Goal: Task Accomplishment & Management: Complete application form

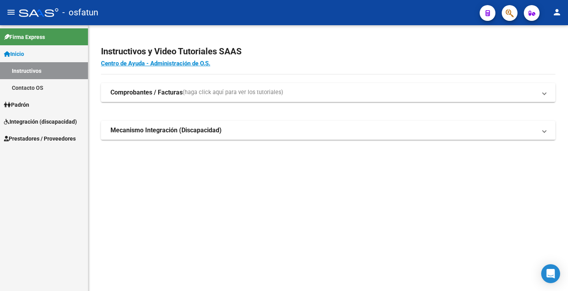
click at [38, 53] on link "Inicio" at bounding box center [44, 53] width 88 height 17
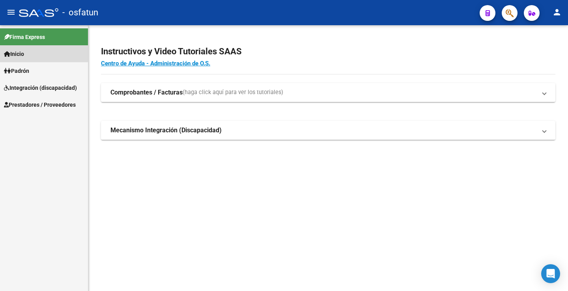
click at [38, 53] on link "Inicio" at bounding box center [44, 53] width 88 height 17
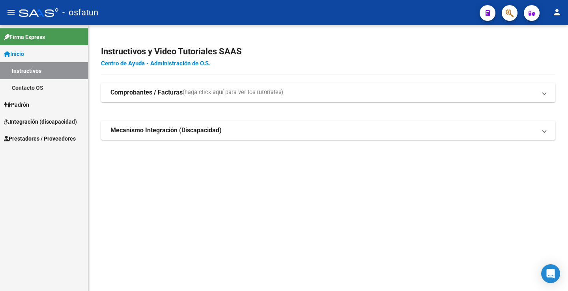
click at [41, 103] on link "Padrón" at bounding box center [44, 104] width 88 height 17
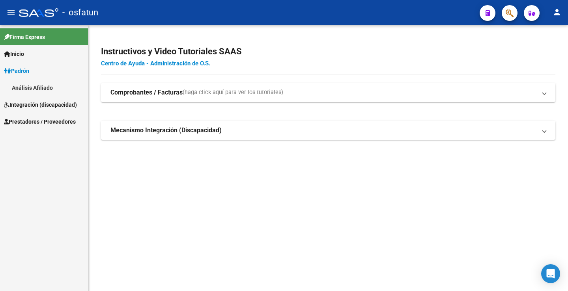
click at [39, 74] on link "Padrón" at bounding box center [44, 70] width 88 height 17
click at [36, 87] on span "Integración (discapacidad)" at bounding box center [40, 88] width 73 height 9
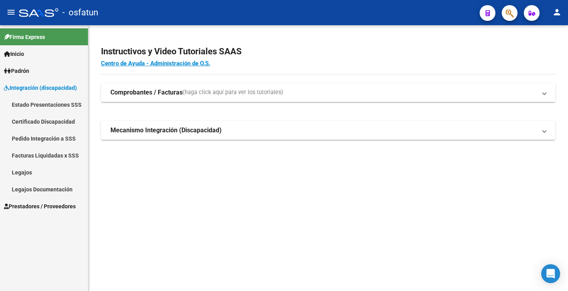
click at [48, 173] on link "Legajos" at bounding box center [44, 172] width 88 height 17
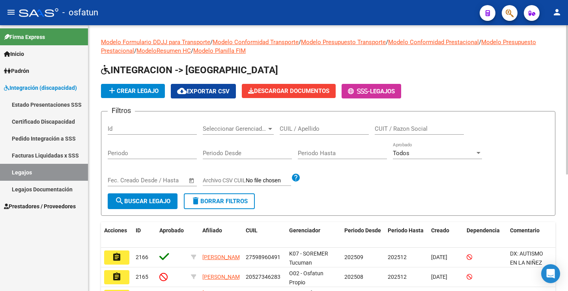
click at [322, 129] on input "CUIL / Apellido" at bounding box center [323, 128] width 89 height 7
paste input "27510928348"
type input "27510928348"
click at [152, 203] on span "search Buscar Legajo" at bounding box center [143, 201] width 56 height 7
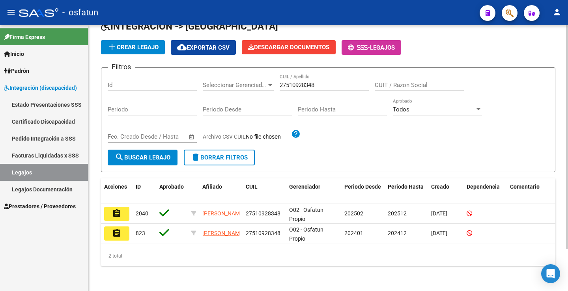
scroll to position [50, 0]
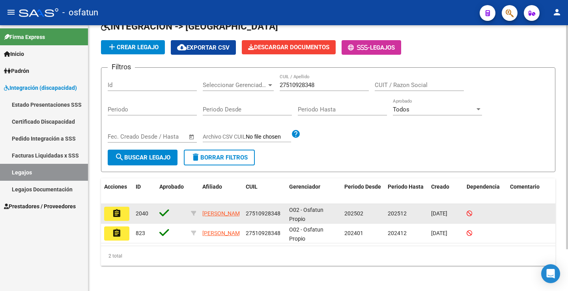
click at [164, 208] on icon at bounding box center [164, 213] width 10 height 11
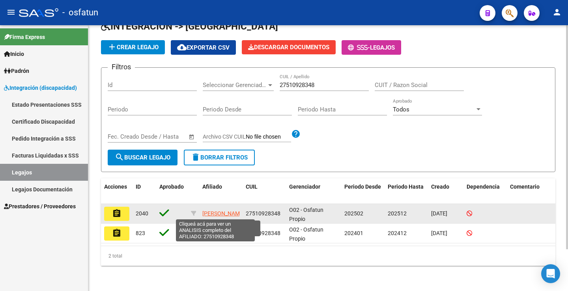
click at [212, 210] on span "[PERSON_NAME]" at bounding box center [223, 213] width 42 height 6
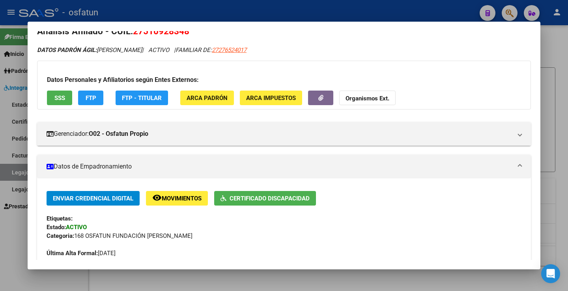
scroll to position [0, 0]
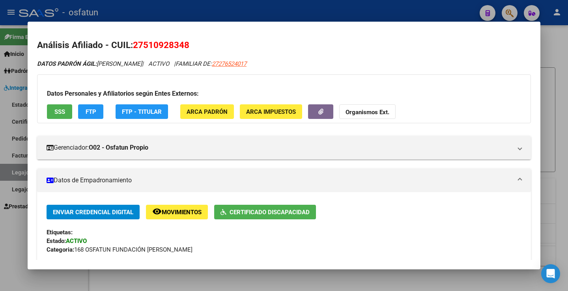
click at [15, 258] on div at bounding box center [284, 145] width 568 height 291
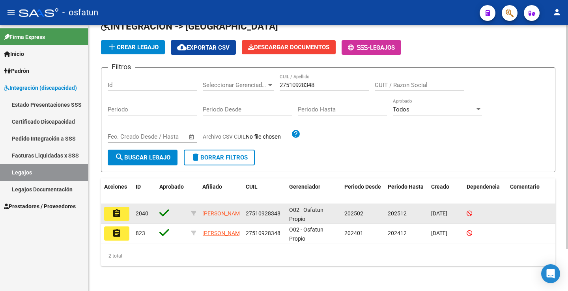
click at [113, 209] on mat-icon "assignment" at bounding box center [116, 213] width 9 height 9
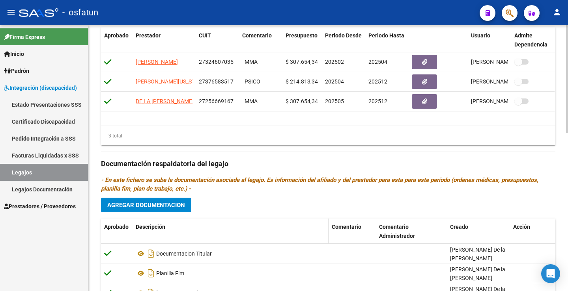
scroll to position [389, 0]
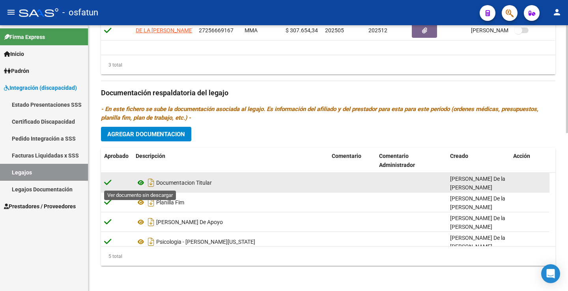
click at [142, 183] on icon at bounding box center [141, 182] width 10 height 9
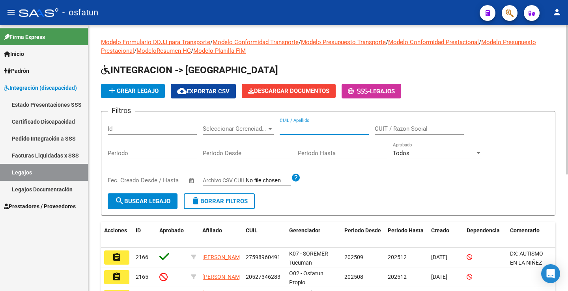
click at [326, 127] on input "CUIL / Apellido" at bounding box center [323, 128] width 89 height 7
paste input "27574393359"
type input "27574393359"
click at [145, 204] on span "search Buscar Legajo" at bounding box center [143, 201] width 56 height 7
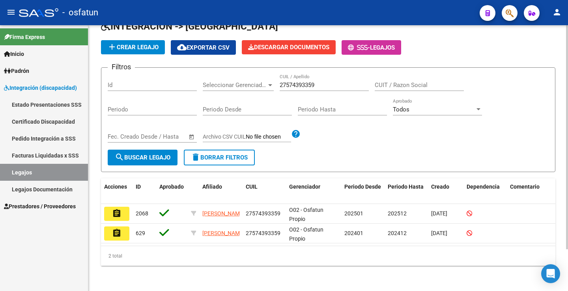
scroll to position [50, 0]
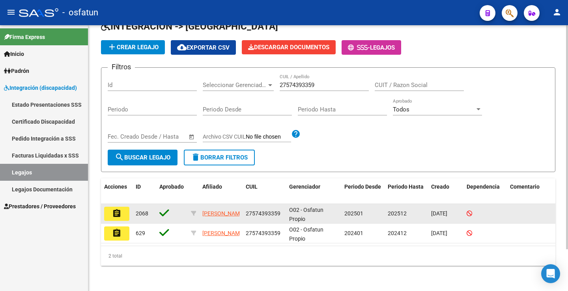
click at [121, 209] on mat-icon "assignment" at bounding box center [116, 213] width 9 height 9
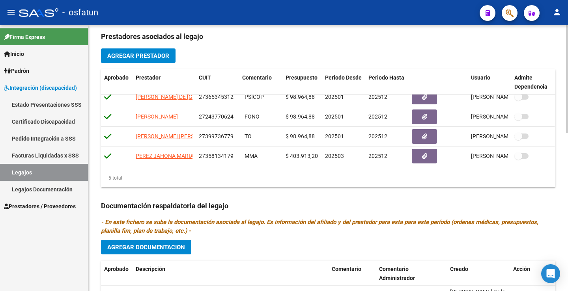
scroll to position [34, 0]
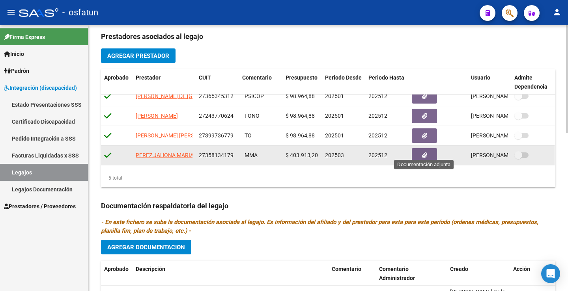
click at [422, 153] on icon "button" at bounding box center [424, 156] width 5 height 6
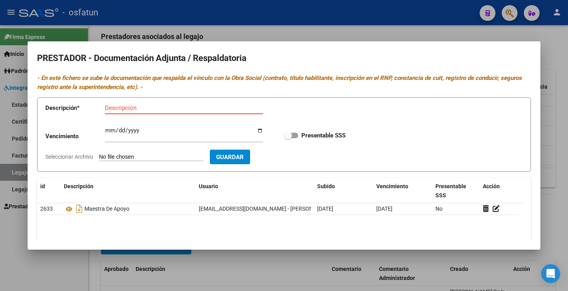
click at [138, 111] on input "Descripción" at bounding box center [184, 107] width 158 height 7
drag, startPoint x: 166, startPoint y: 110, endPoint x: 157, endPoint y: 109, distance: 9.5
click at [157, 109] on input "baja de prestadora Perzn jihaba" at bounding box center [184, 107] width 158 height 7
click at [168, 110] on input "baja de prestadora Perzn jihaba" at bounding box center [184, 107] width 158 height 7
click at [171, 110] on input "baja de prestadora [PERSON_NAME]" at bounding box center [184, 107] width 158 height 7
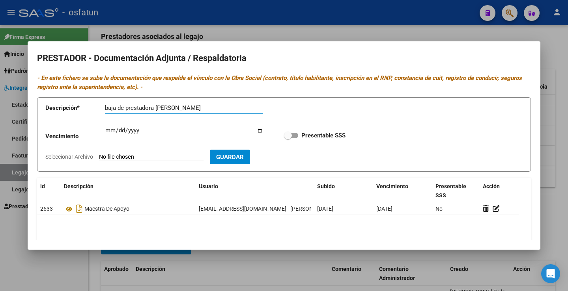
click at [193, 108] on input "baja de prestadora [PERSON_NAME]" at bounding box center [184, 107] width 158 height 7
type input "baja de prestadora [PERSON_NAME]"
click at [203, 155] on input "Seleccionar Archivo" at bounding box center [151, 157] width 104 height 7
type input "C:\fakepath\WhatsApp Image [DATE] 12.52.47 PM.jpeg"
click at [285, 161] on button "Guardar" at bounding box center [275, 157] width 40 height 15
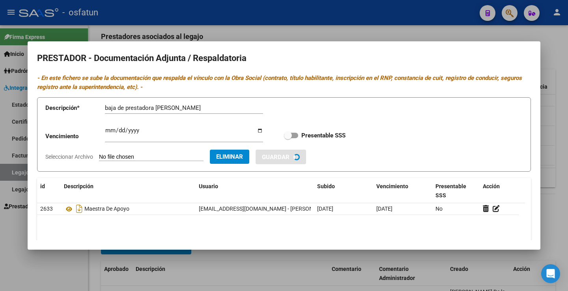
checkbox input "true"
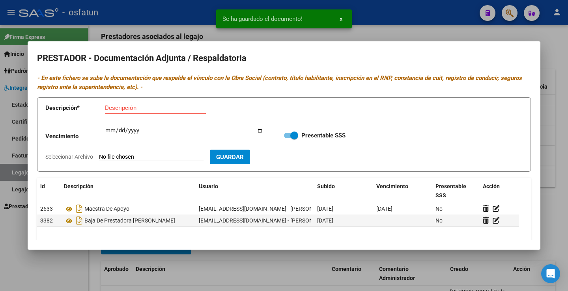
click at [62, 277] on div at bounding box center [284, 145] width 568 height 291
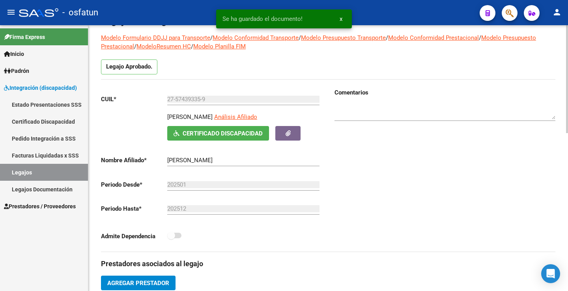
scroll to position [0, 0]
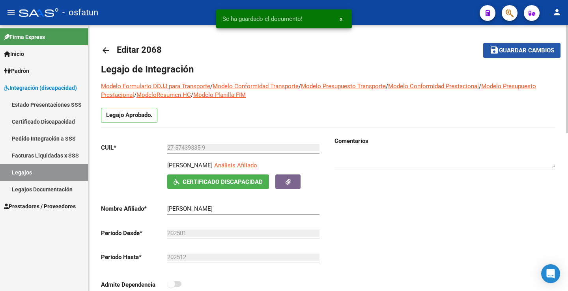
click at [534, 48] on span "Guardar cambios" at bounding box center [526, 50] width 55 height 7
